Goal: Task Accomplishment & Management: Manage account settings

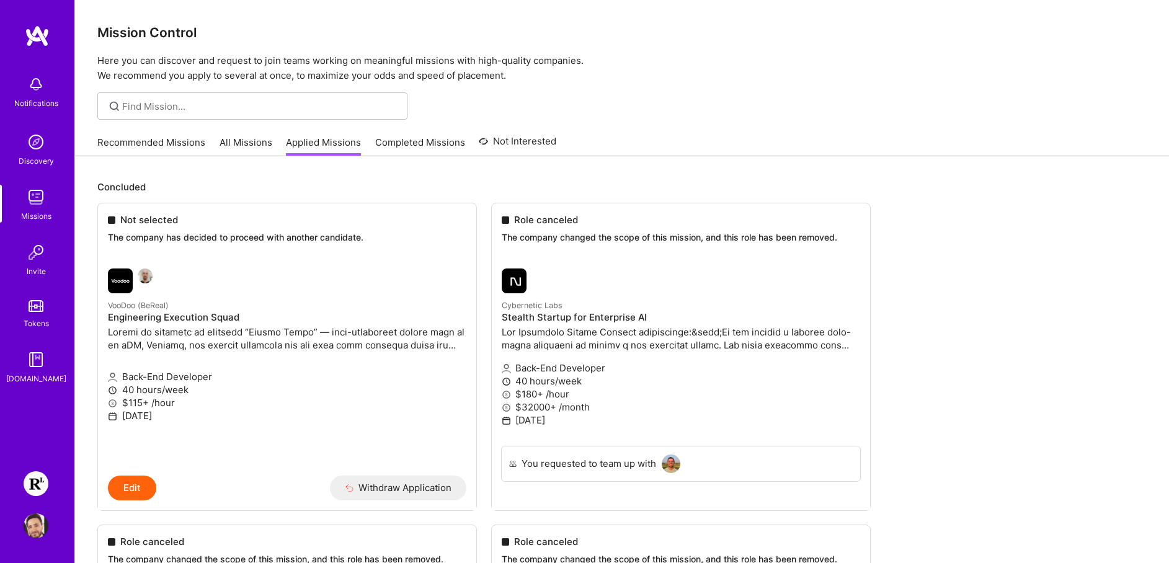
click at [43, 486] on img at bounding box center [36, 483] width 25 height 25
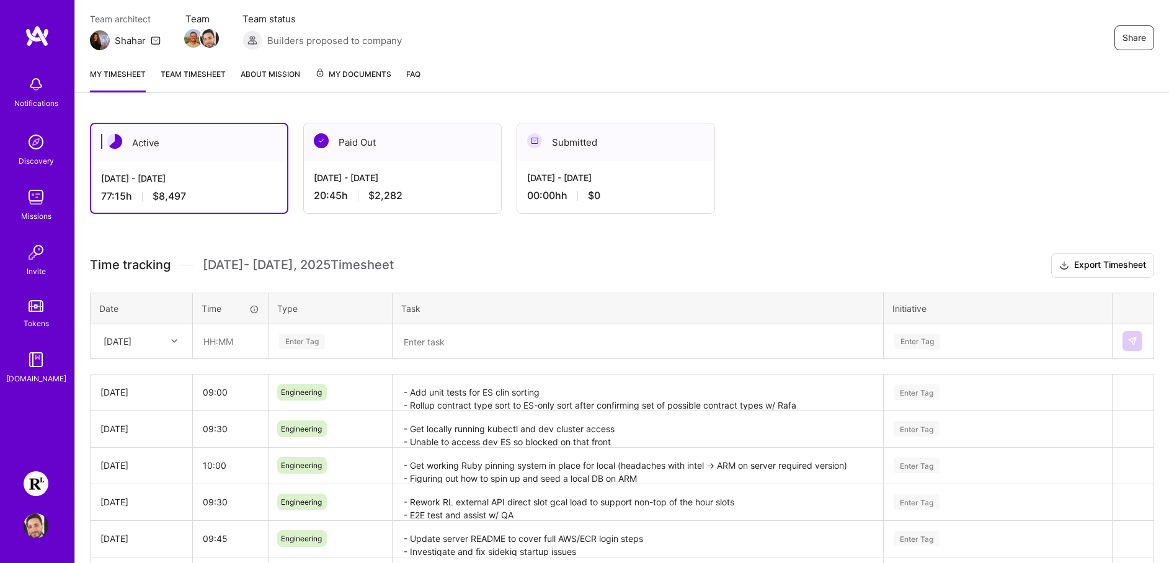
scroll to position [110, 0]
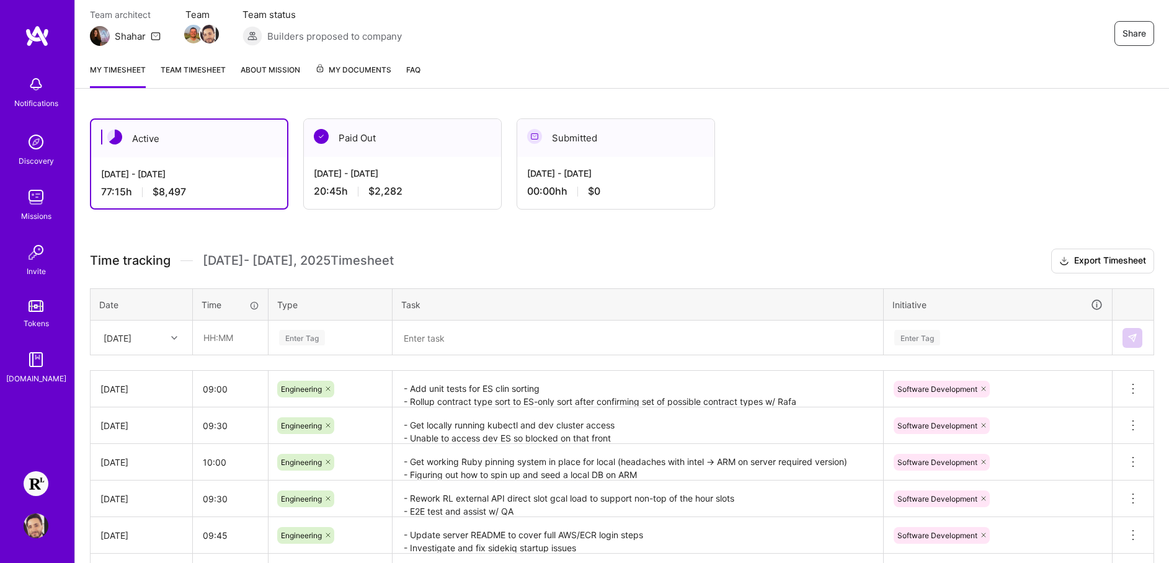
click at [154, 339] on div "[DATE]" at bounding box center [131, 338] width 69 height 20
click at [129, 528] on div "[DATE]" at bounding box center [141, 531] width 100 height 23
click at [230, 339] on input "text" at bounding box center [231, 337] width 74 height 33
type input "07:00"
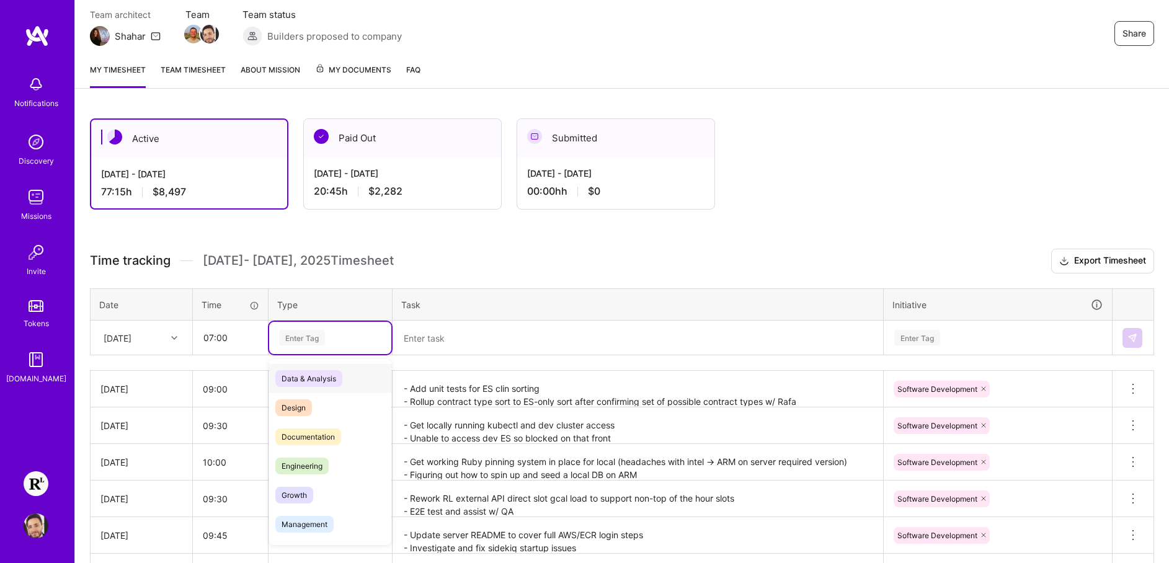
click at [324, 341] on div "Enter Tag" at bounding box center [302, 337] width 46 height 19
click at [322, 468] on span "Engineering" at bounding box center [301, 466] width 53 height 17
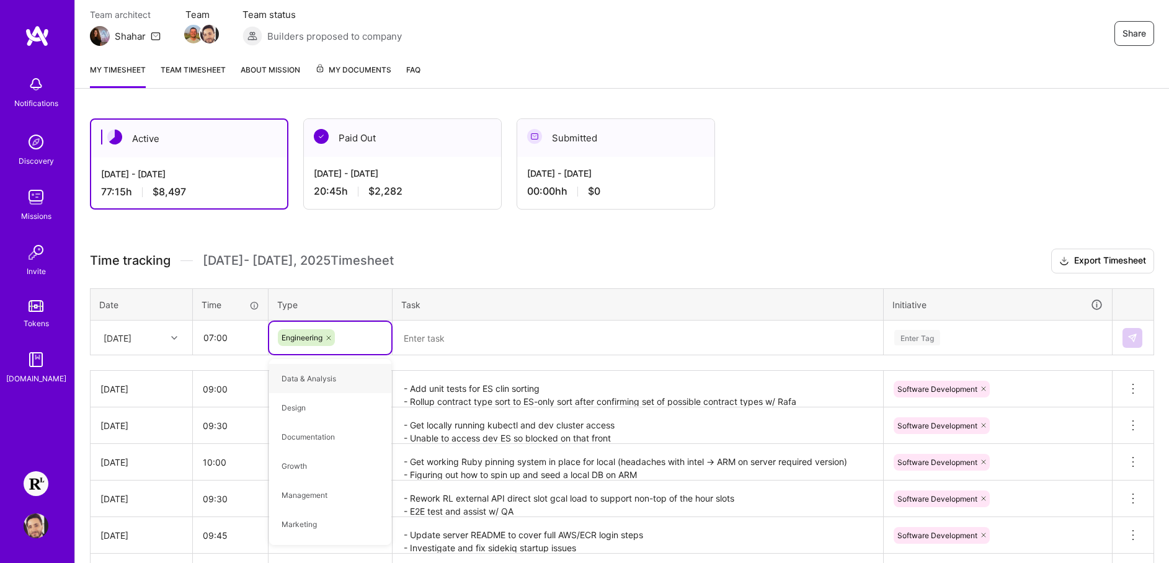
click at [504, 347] on textarea at bounding box center [638, 338] width 488 height 32
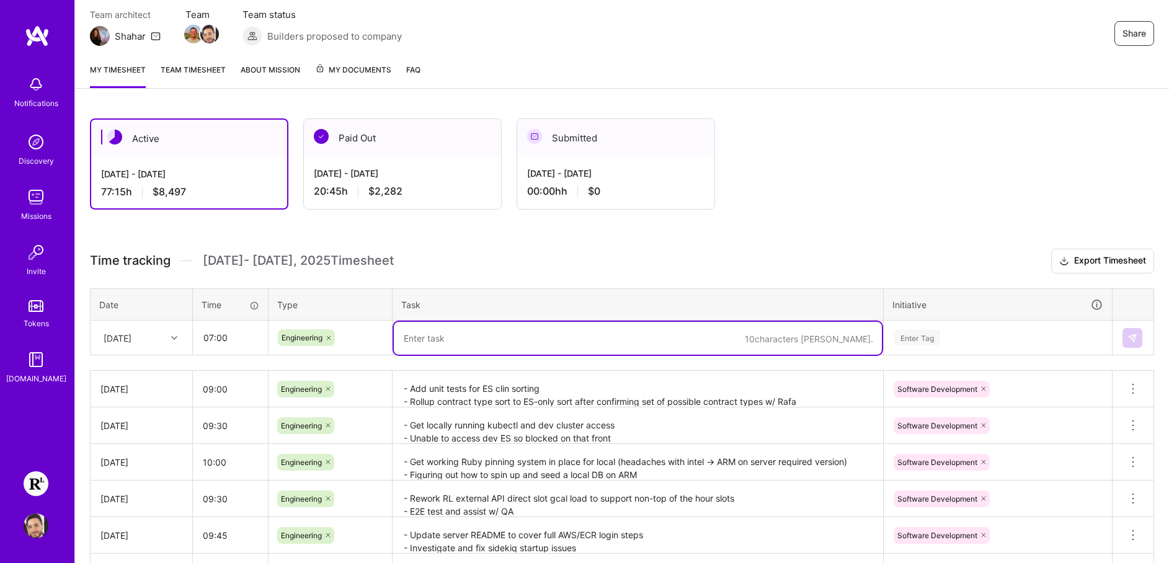
paste textarea "- Local core-web testing - Investigate 429 server build failures - Deploy FF to…"
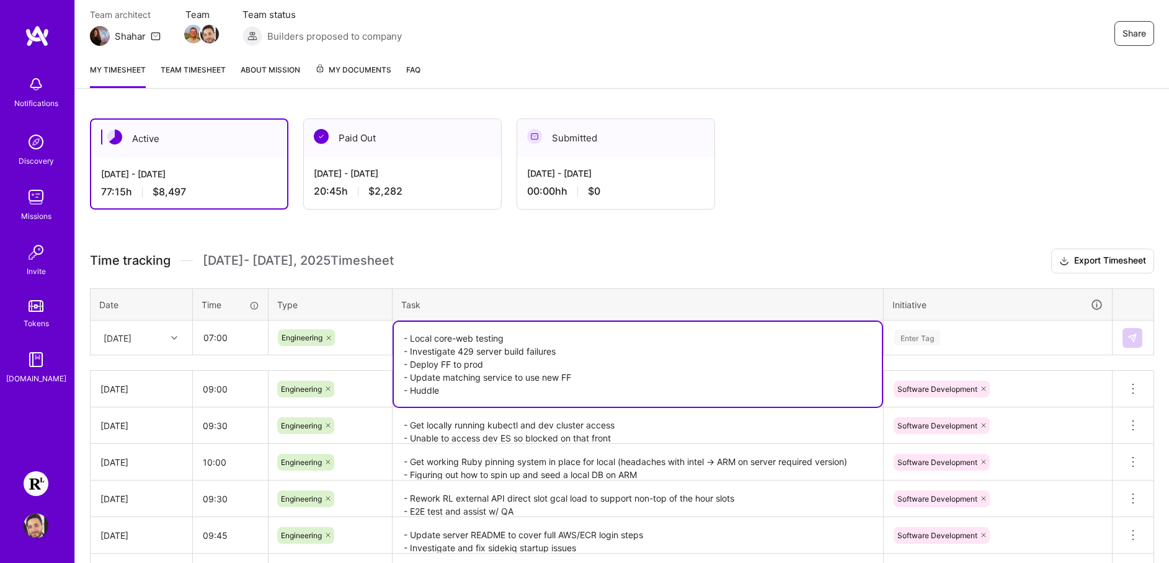
type textarea "- Local core-web testing - Investigate 429 server build failures - Deploy FF to…"
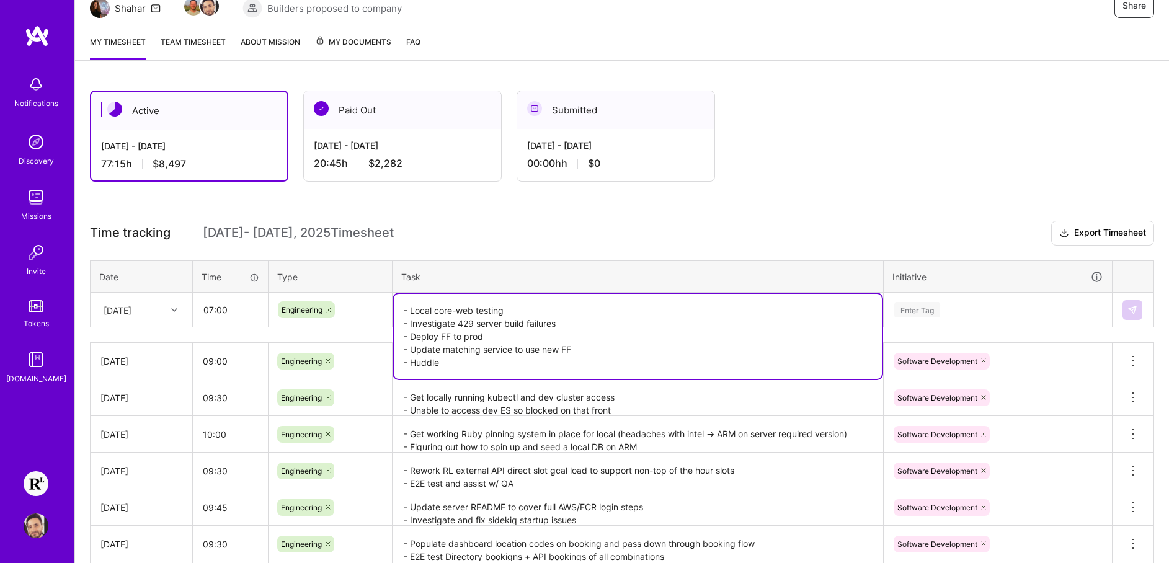
click at [929, 326] on div "Time tracking [DATE] - [DATE] Timesheet Export Timesheet Date Time Type Task In…" at bounding box center [622, 445] width 1064 height 448
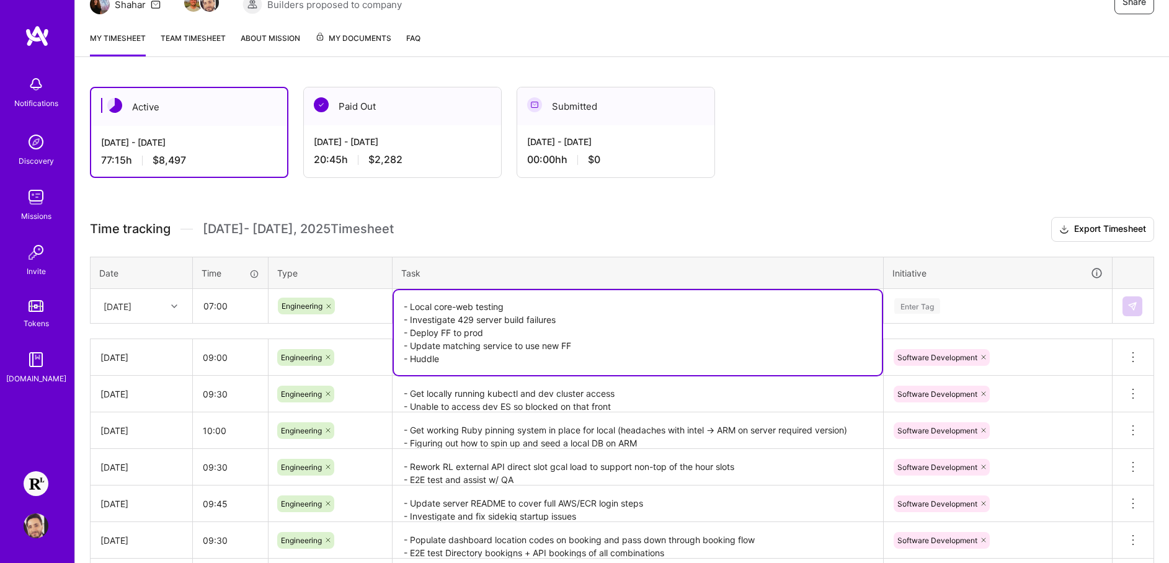
scroll to position [146, 0]
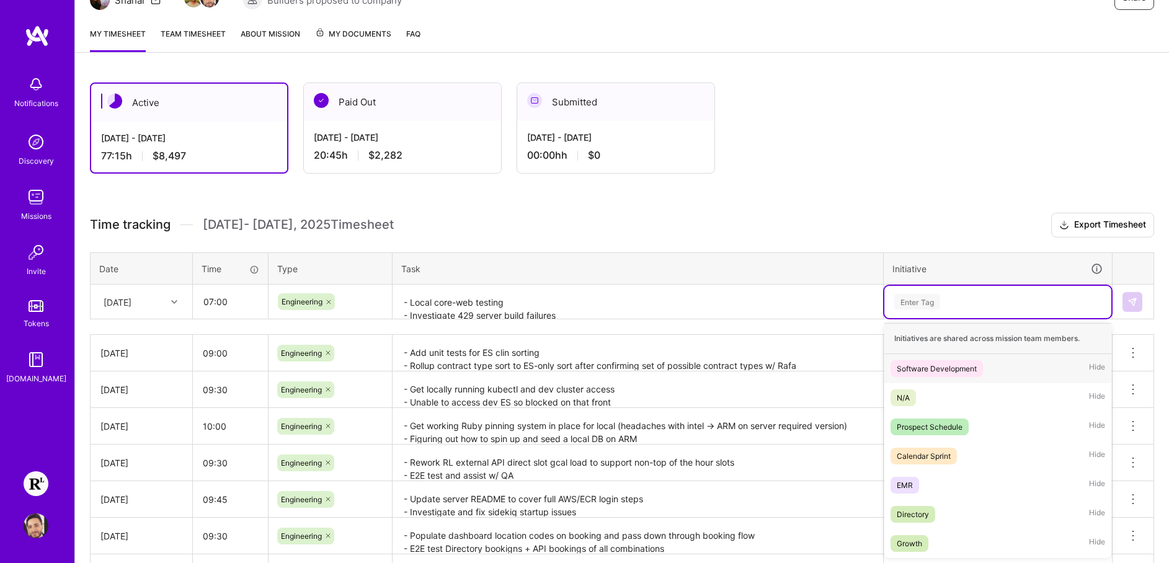
click at [933, 371] on div "Software Development" at bounding box center [937, 368] width 80 height 13
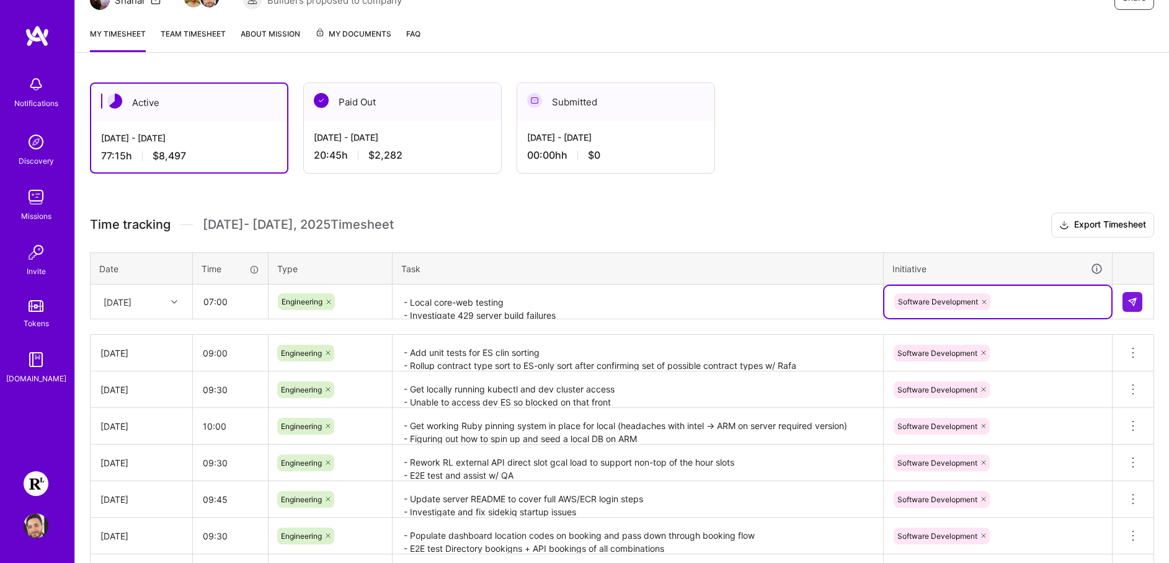
click at [919, 188] on div "Active [DATE] - [DATE] 77:15 h $8,497 Paid Out [DATE] - [DATE] 20:45 h $2,282 S…" at bounding box center [622, 395] width 1094 height 654
click at [1137, 304] on img at bounding box center [1133, 302] width 10 height 10
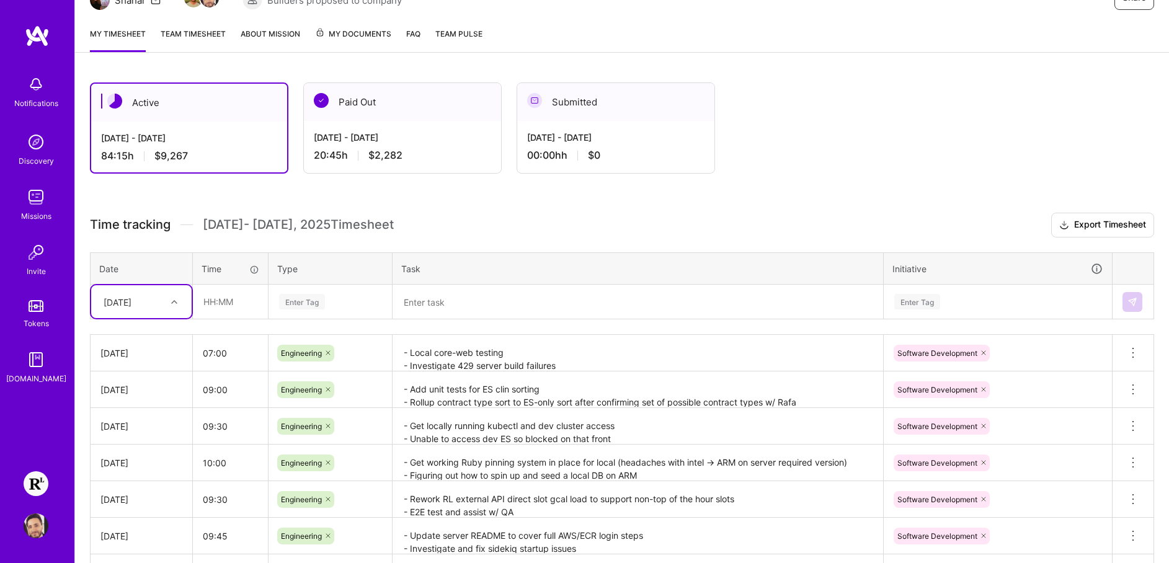
click at [178, 304] on div at bounding box center [175, 302] width 19 height 16
click at [143, 496] on div "[DATE]" at bounding box center [141, 495] width 100 height 23
click at [237, 305] on input "text" at bounding box center [231, 301] width 74 height 33
drag, startPoint x: 234, startPoint y: 301, endPoint x: 219, endPoint y: 302, distance: 15.5
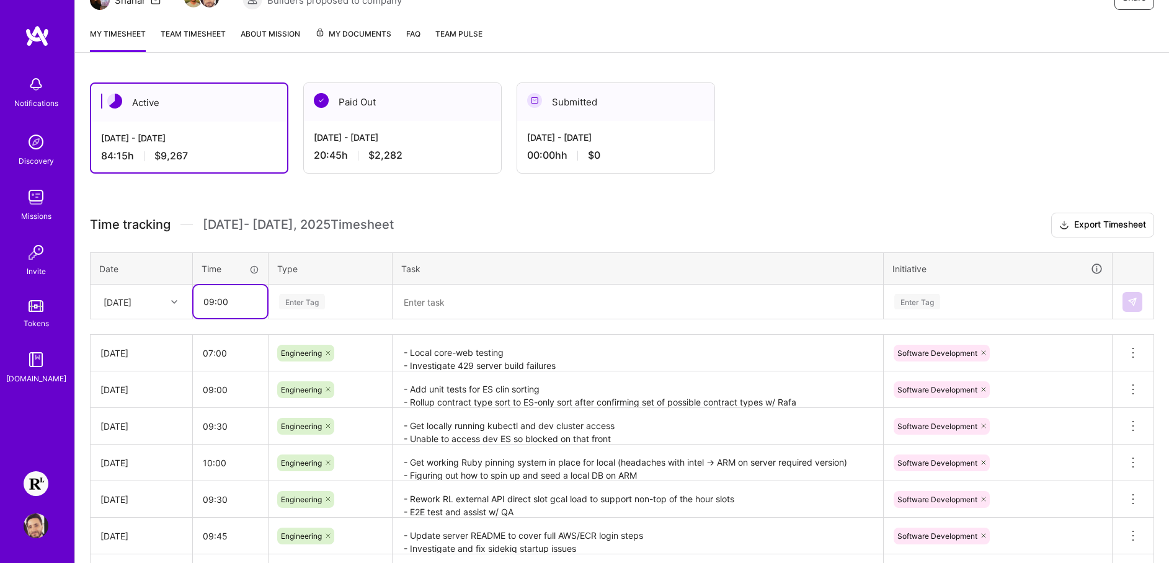
click at [219, 302] on input "09:00" at bounding box center [231, 301] width 74 height 33
type input "09:15"
click at [341, 304] on div "Enter Tag" at bounding box center [330, 302] width 105 height 16
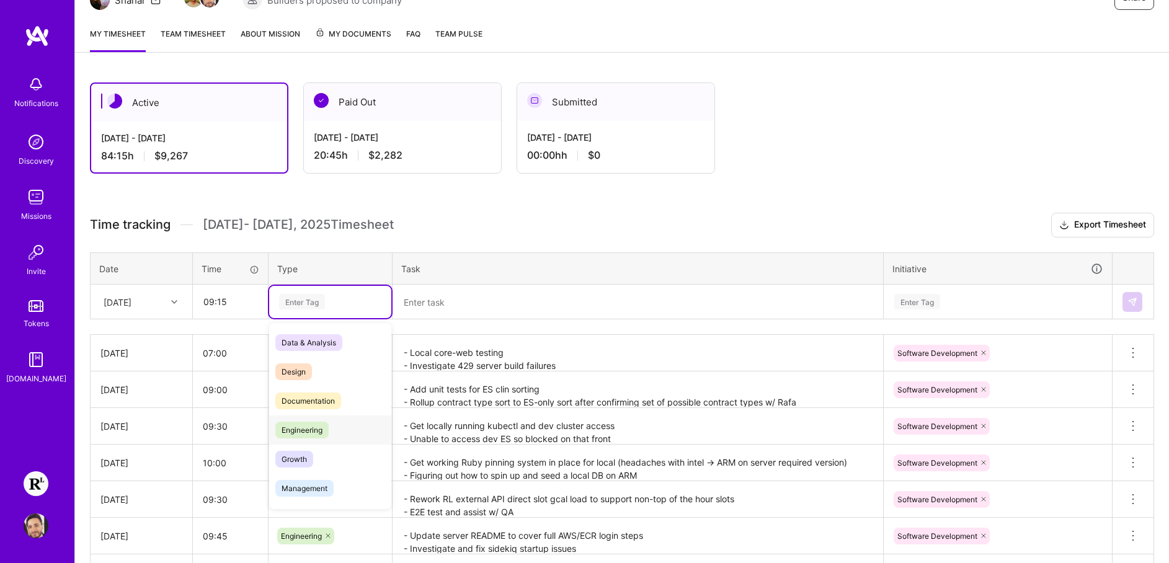
click at [338, 430] on div "Engineering" at bounding box center [330, 430] width 122 height 29
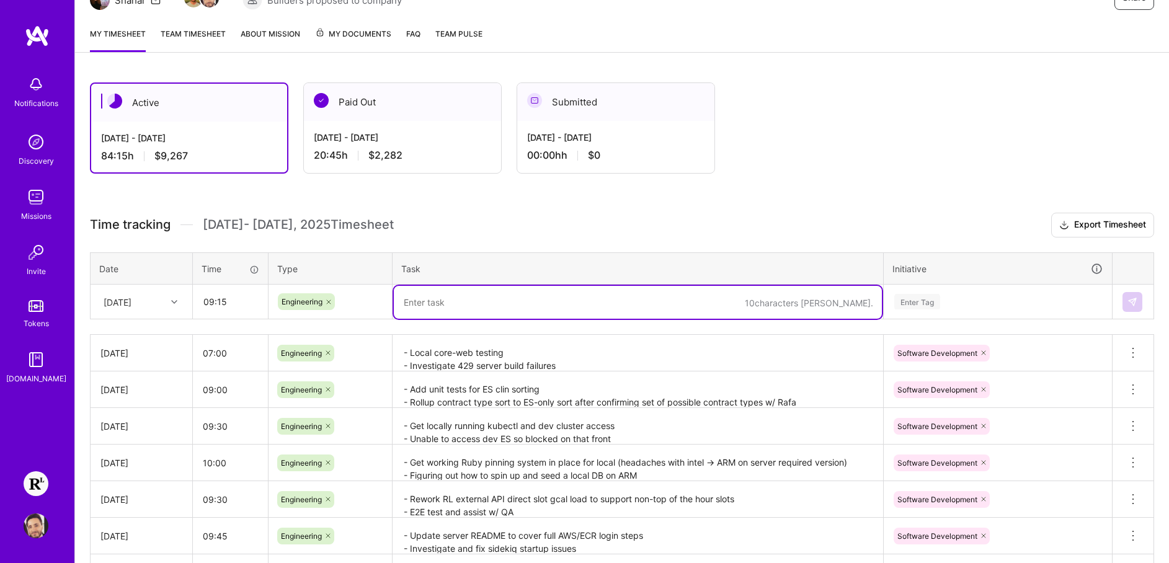
click at [458, 300] on textarea at bounding box center [638, 302] width 488 height 33
paste textarea "- Figuring out how to bump clin matching version and deploy - Verifying new ver…"
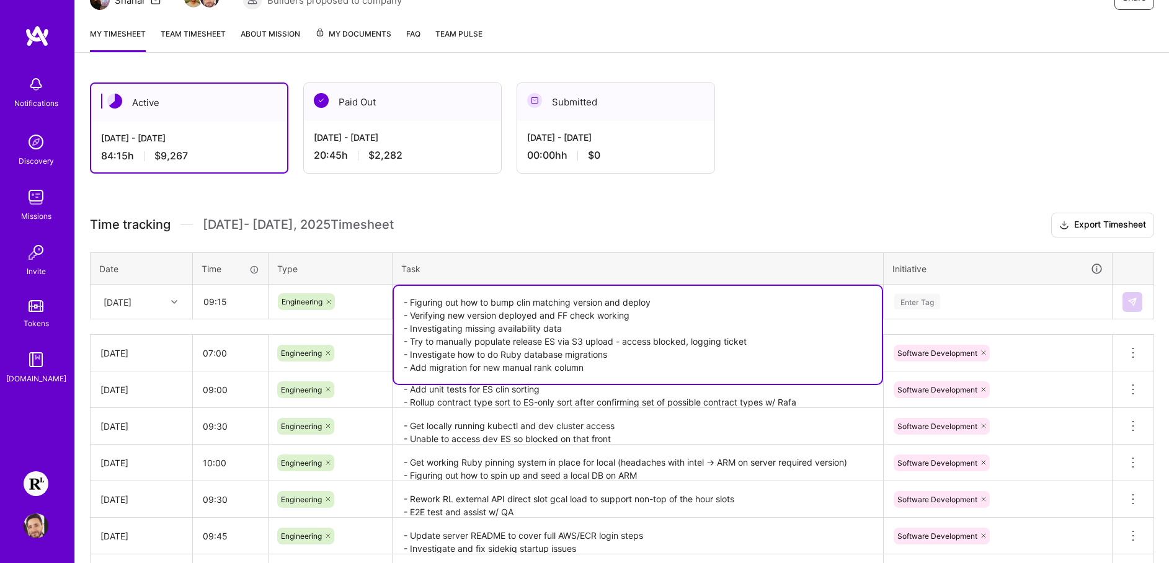
click at [666, 308] on textarea "- Figuring out how to bump clin matching version and deploy - Verifying new ver…" at bounding box center [638, 335] width 488 height 98
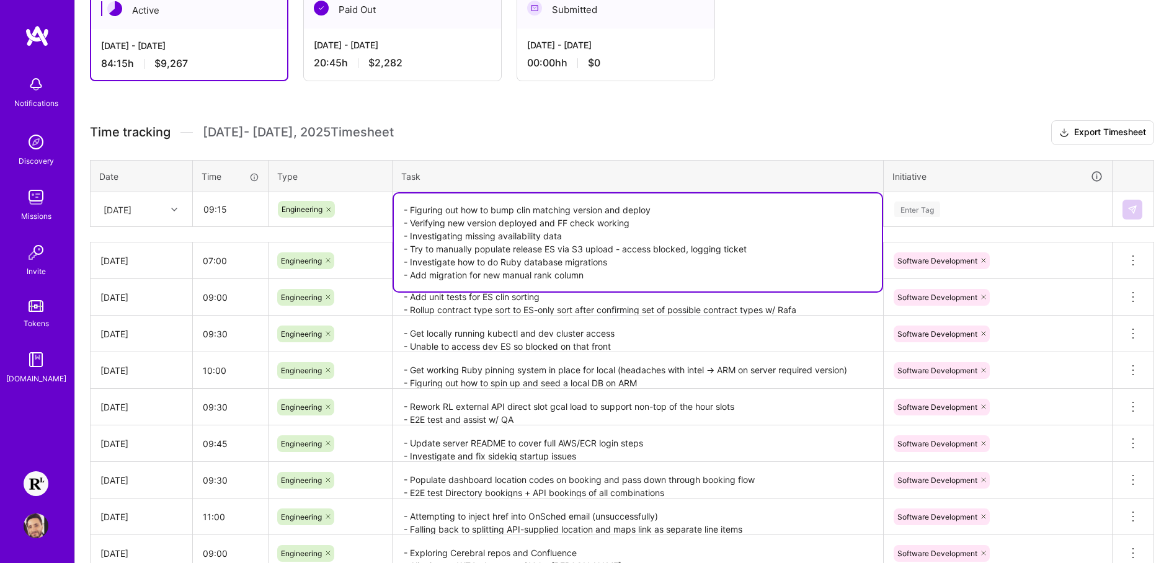
scroll to position [341, 0]
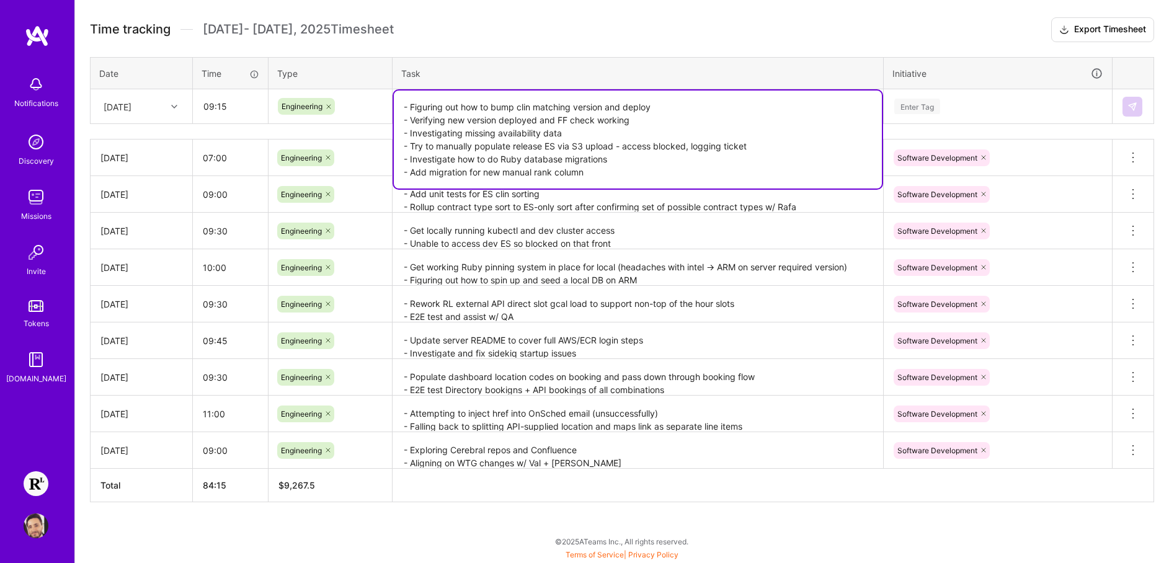
click at [626, 174] on textarea "- Figuring out how to bump clin matching version and deploy - Verifying new ver…" at bounding box center [638, 140] width 488 height 98
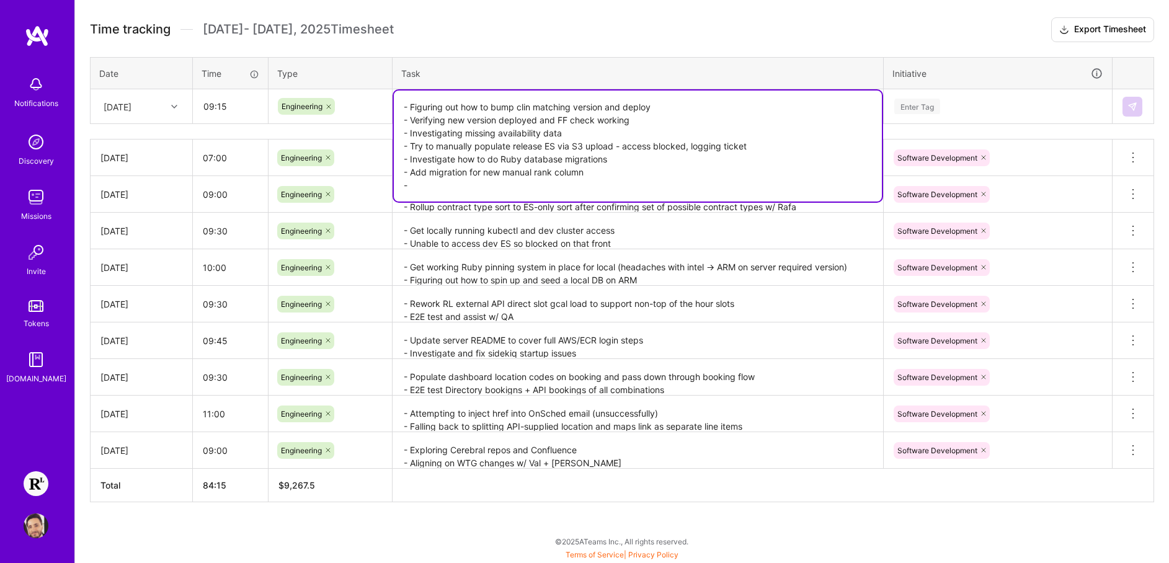
paste textarea "Huddle"
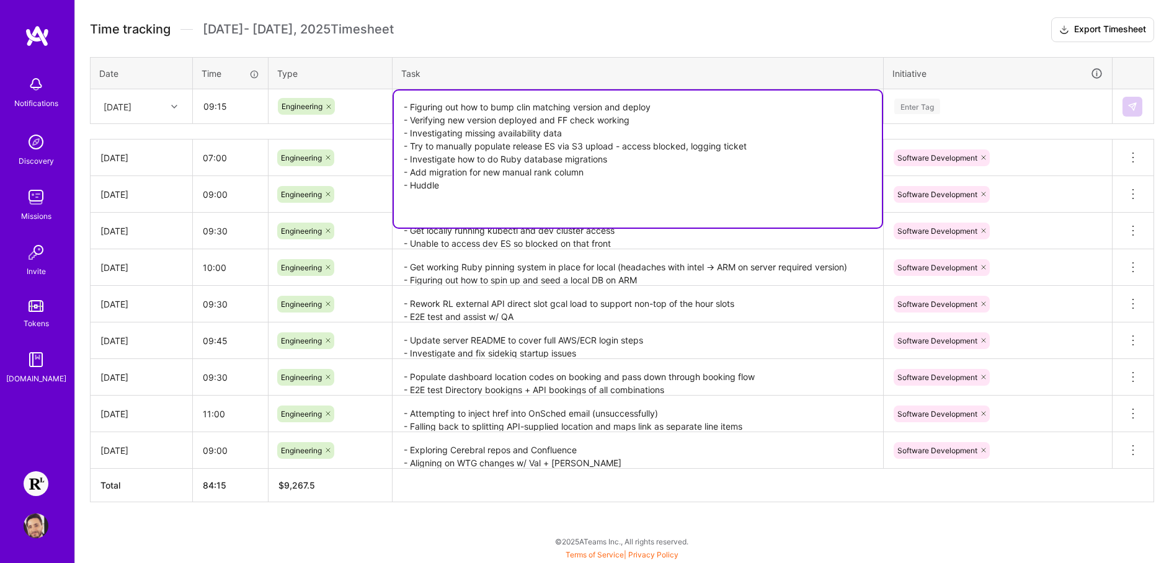
click at [428, 221] on textarea "- Figuring out how to bump clin matching version and deploy - Verifying new ver…" at bounding box center [638, 159] width 488 height 137
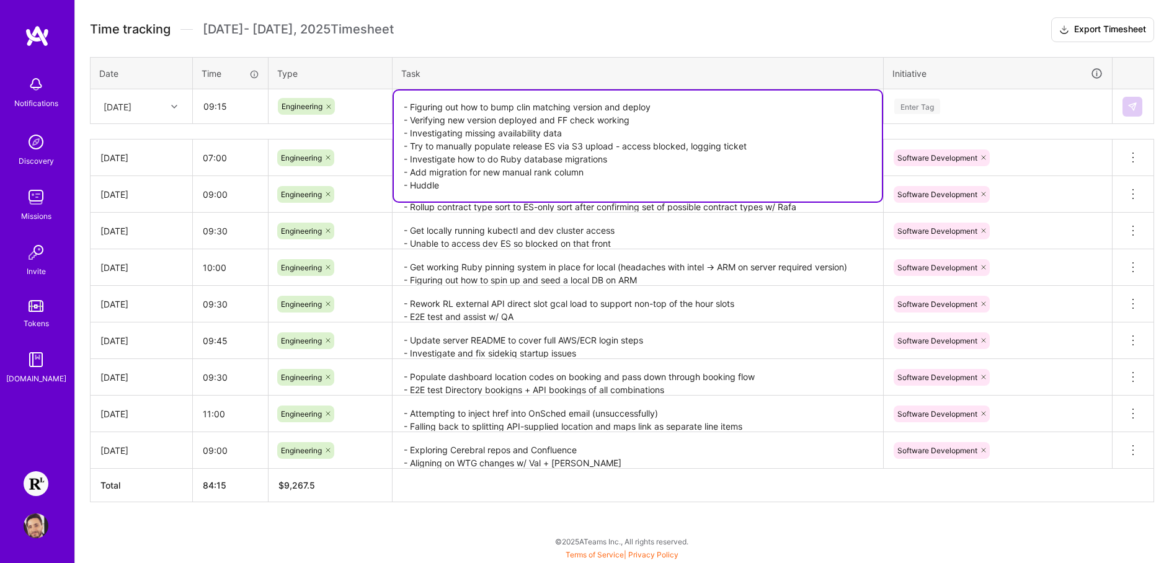
paste textarea "- Terraform PR for elavated dev role S3 access"
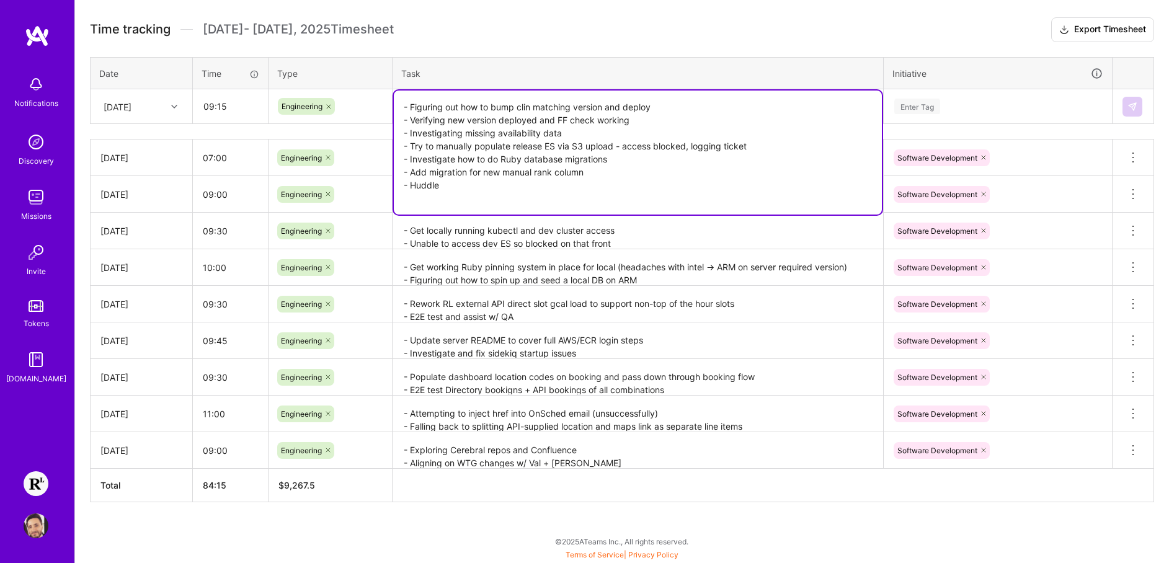
paste textarea "- Terraform PR for elavated dev role S3 access"
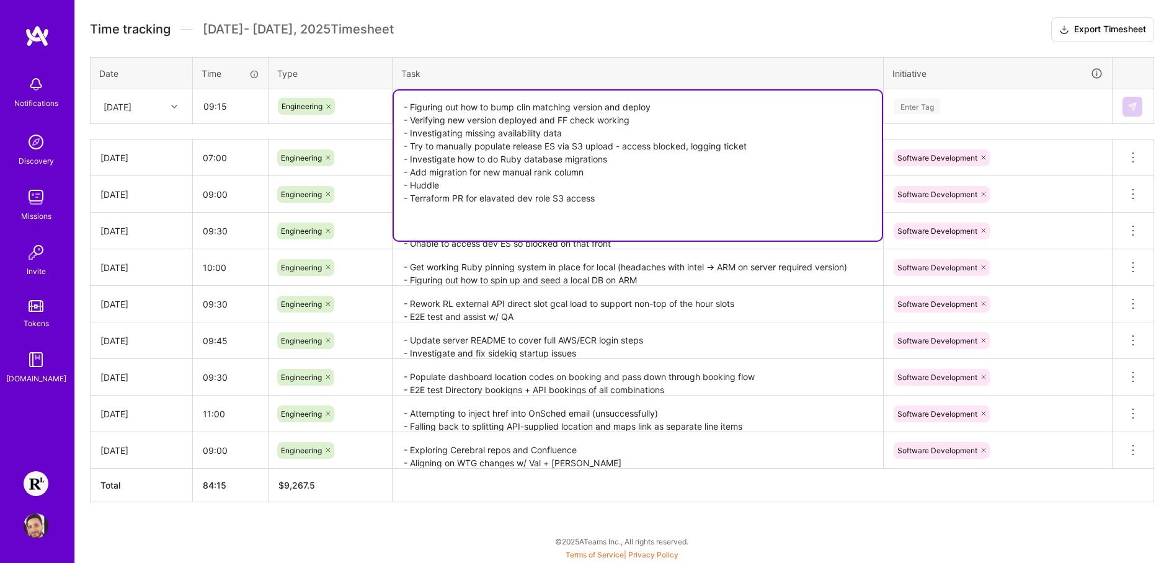
click at [430, 221] on textarea "- Figuring out how to bump clin matching version and deploy - Verifying new ver…" at bounding box center [638, 166] width 488 height 150
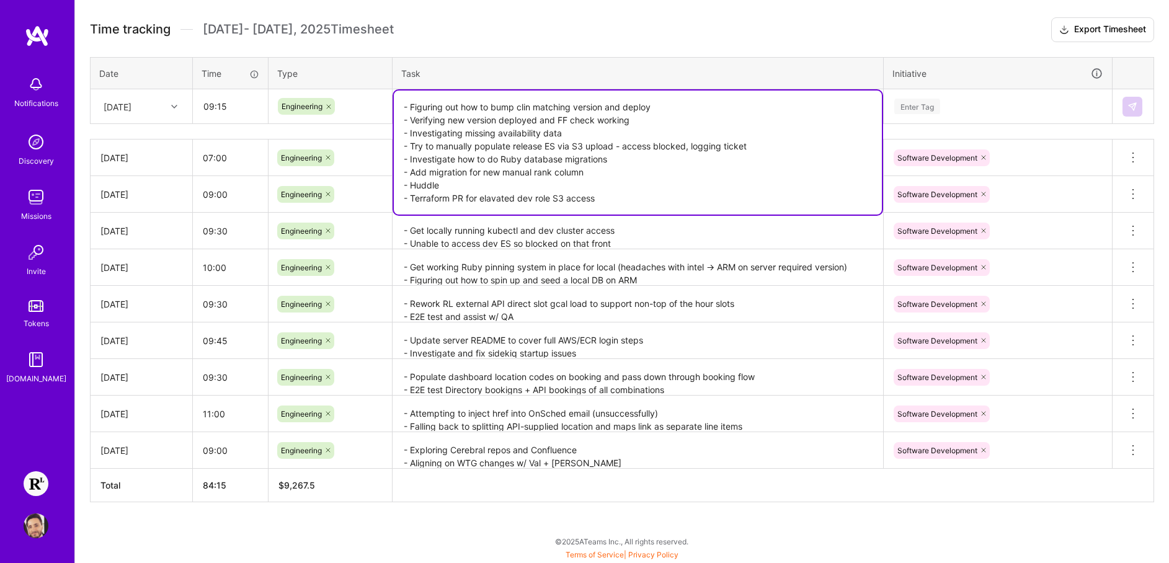
type textarea "- Figuring out how to bump clin matching version and deploy - Verifying new ver…"
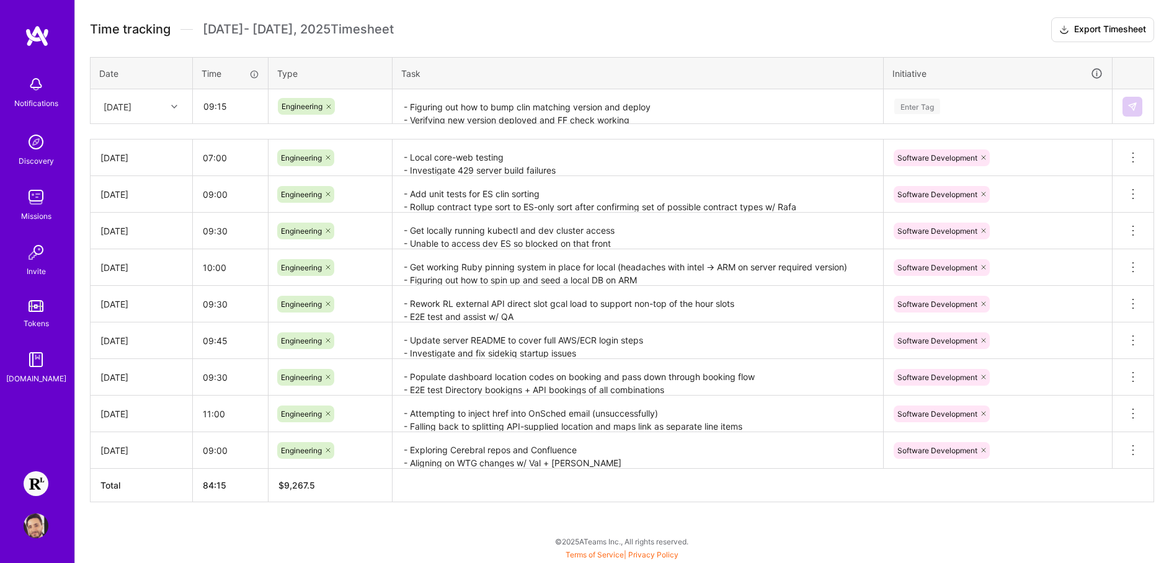
click at [533, 475] on th at bounding box center [774, 485] width 762 height 33
click at [963, 109] on div "Enter Tag" at bounding box center [998, 107] width 210 height 16
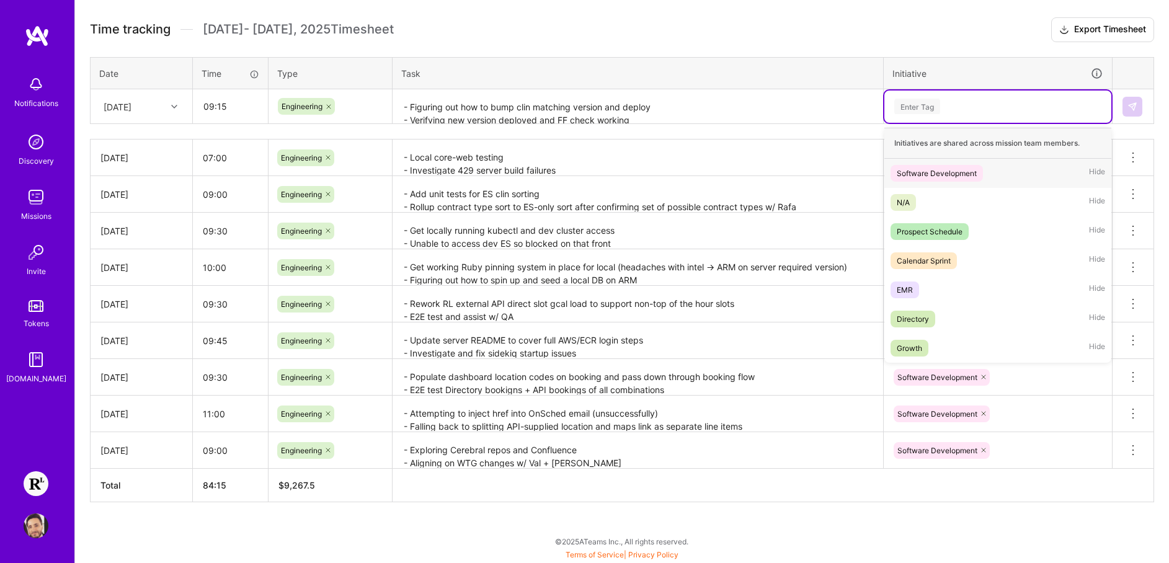
click at [967, 167] on div "Software Development" at bounding box center [937, 173] width 80 height 13
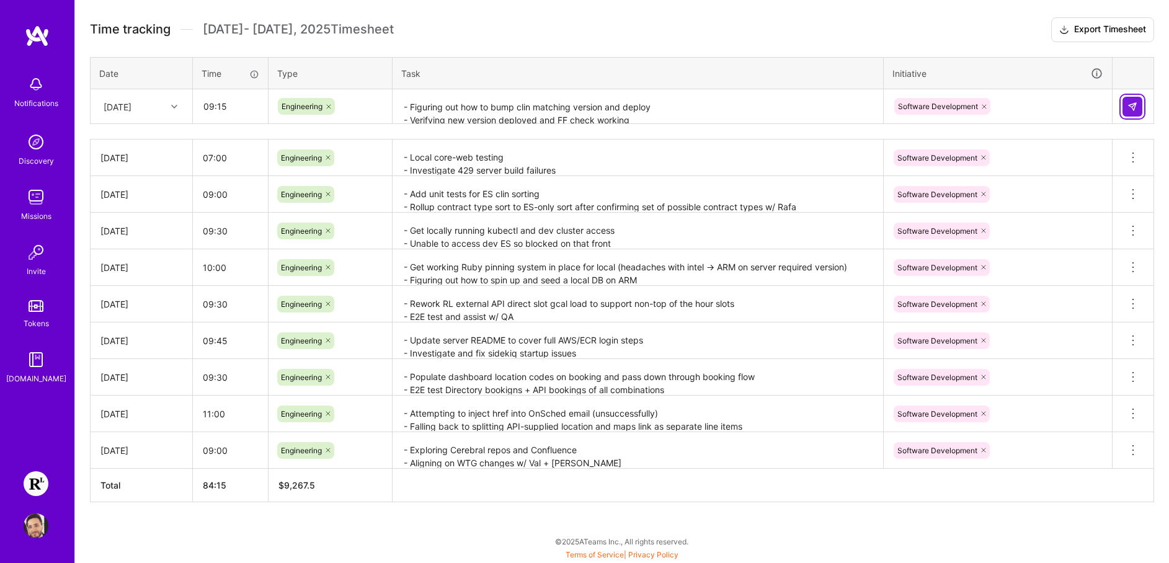
click at [1130, 111] on img at bounding box center [1133, 107] width 10 height 10
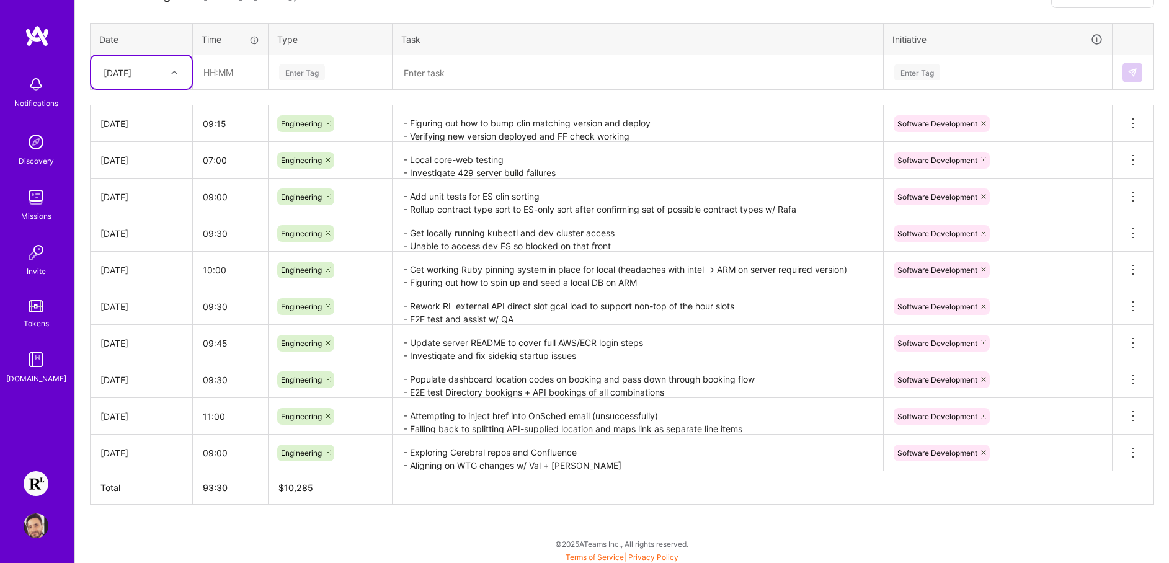
scroll to position [378, 0]
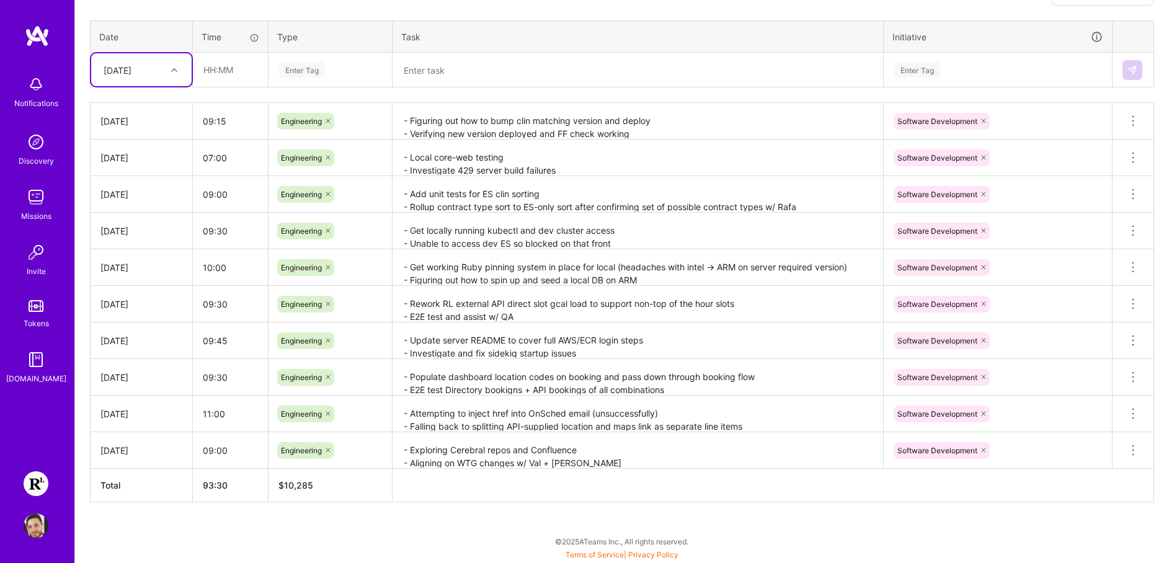
drag, startPoint x: 207, startPoint y: 416, endPoint x: 310, endPoint y: 419, distance: 103.7
click at [272, 416] on tr "[DATE] 11:00 Engineering - Attempting to inject href into OnSched email (unsucc…" at bounding box center [623, 414] width 1064 height 37
drag, startPoint x: 391, startPoint y: 402, endPoint x: 690, endPoint y: 478, distance: 307.8
click at [670, 475] on table "[DATE] 09:15 Engineering - Figuring out how to bump clin matching version and d…" at bounding box center [622, 302] width 1064 height 400
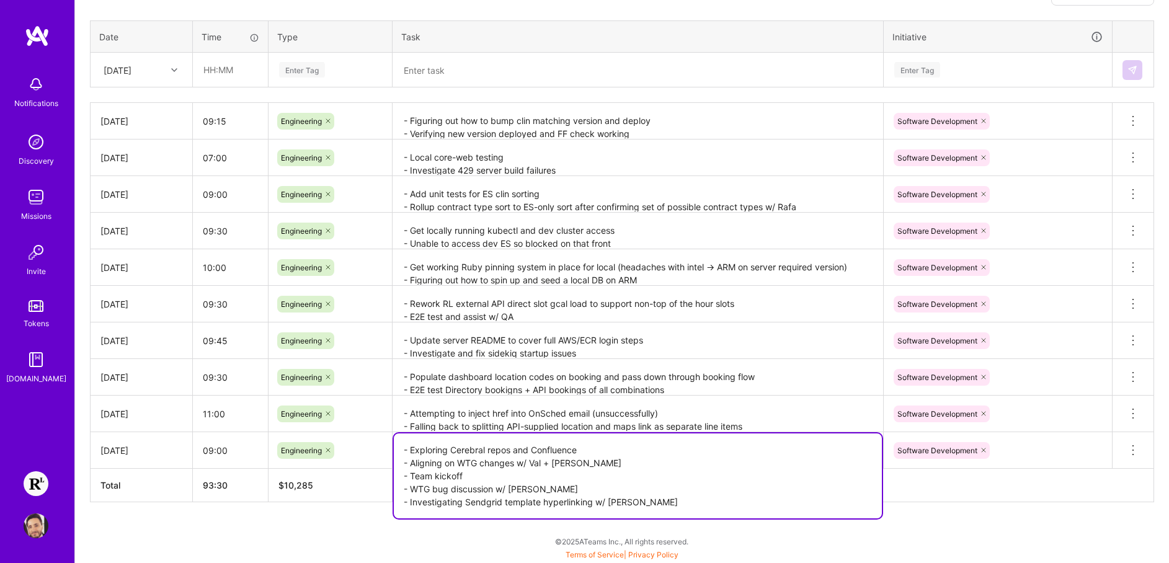
click at [651, 434] on textarea "- Exploring Cerebral repos and Confluence - Aligning on WTG changes w/ Val + [P…" at bounding box center [638, 476] width 488 height 85
click at [996, 518] on div "Active [DATE] - [DATE] 93:30 h $10,285 Paid Out [DATE] - [DATE] 20:45 h $2,282 …" at bounding box center [622, 200] width 1094 height 728
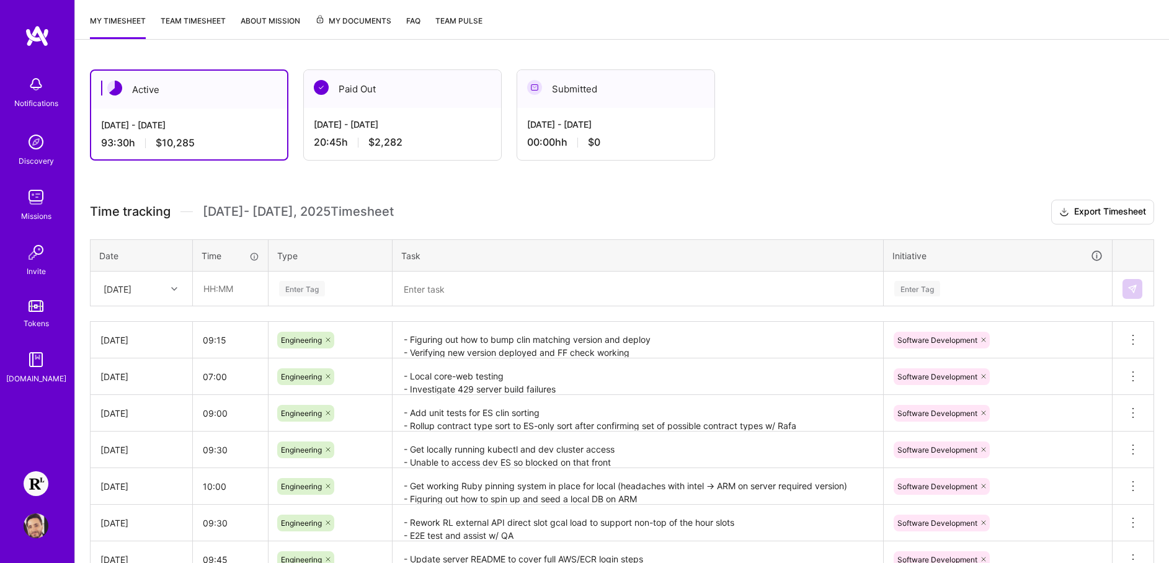
scroll to position [158, 0]
